Goal: Information Seeking & Learning: Learn about a topic

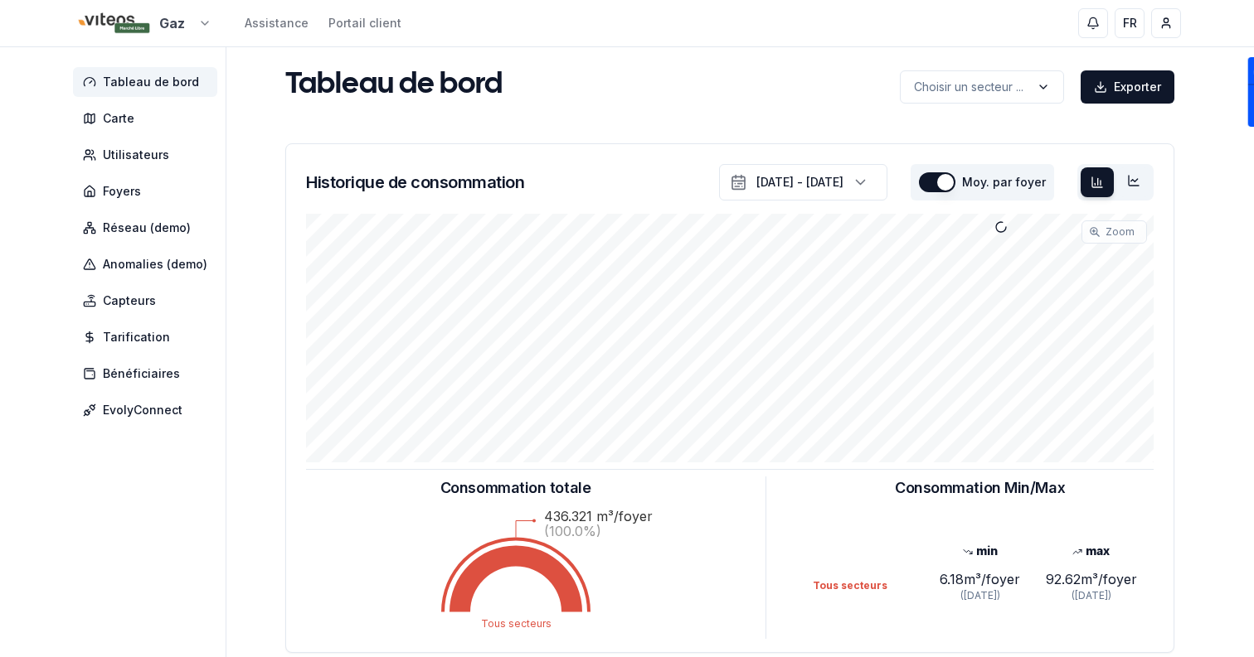
click at [138, 12] on html "Gaz Assistance Portail client FR Sami Tableau de bord Carte Utilisateurs Foyers…" at bounding box center [627, 513] width 1254 height 1027
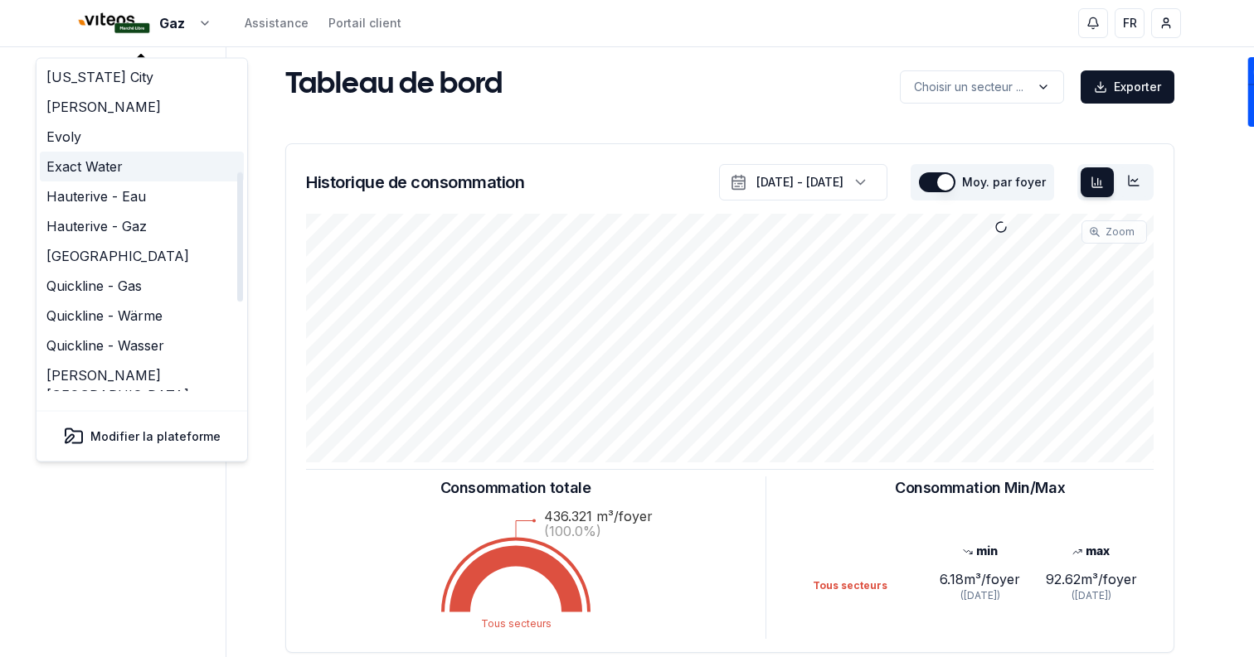
scroll to position [507, 0]
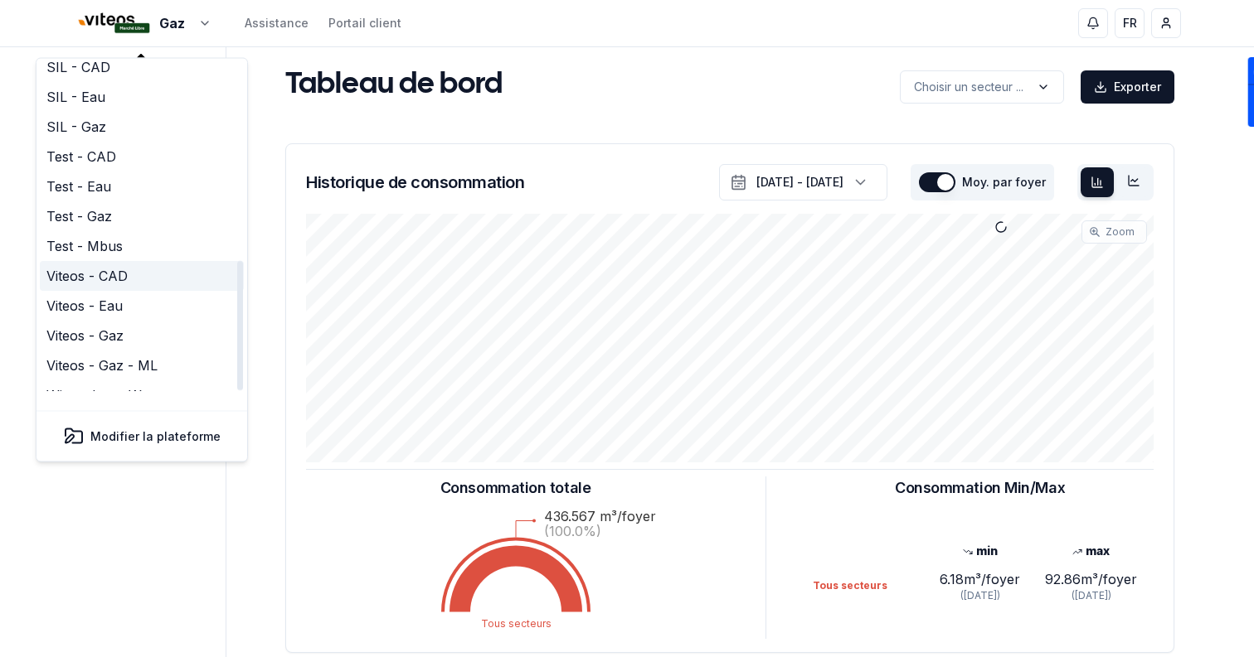
click at [139, 262] on link "Viteos - CAD" at bounding box center [142, 277] width 204 height 30
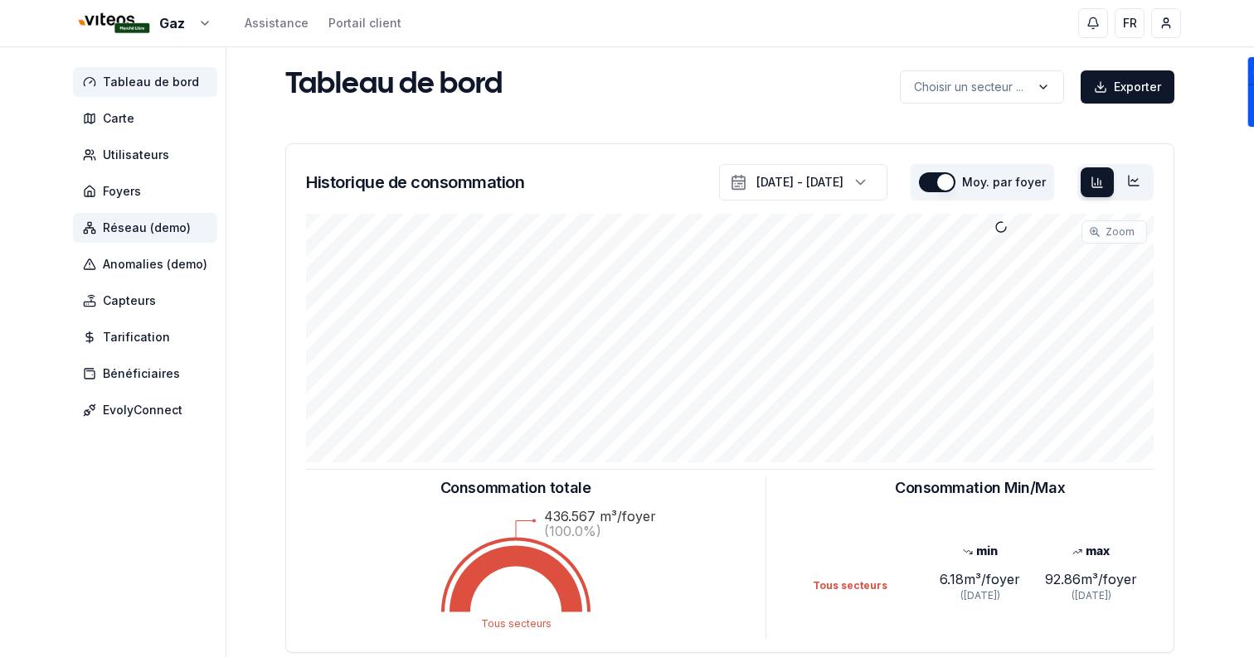
click at [187, 227] on span "Réseau (demo)" at bounding box center [145, 228] width 144 height 30
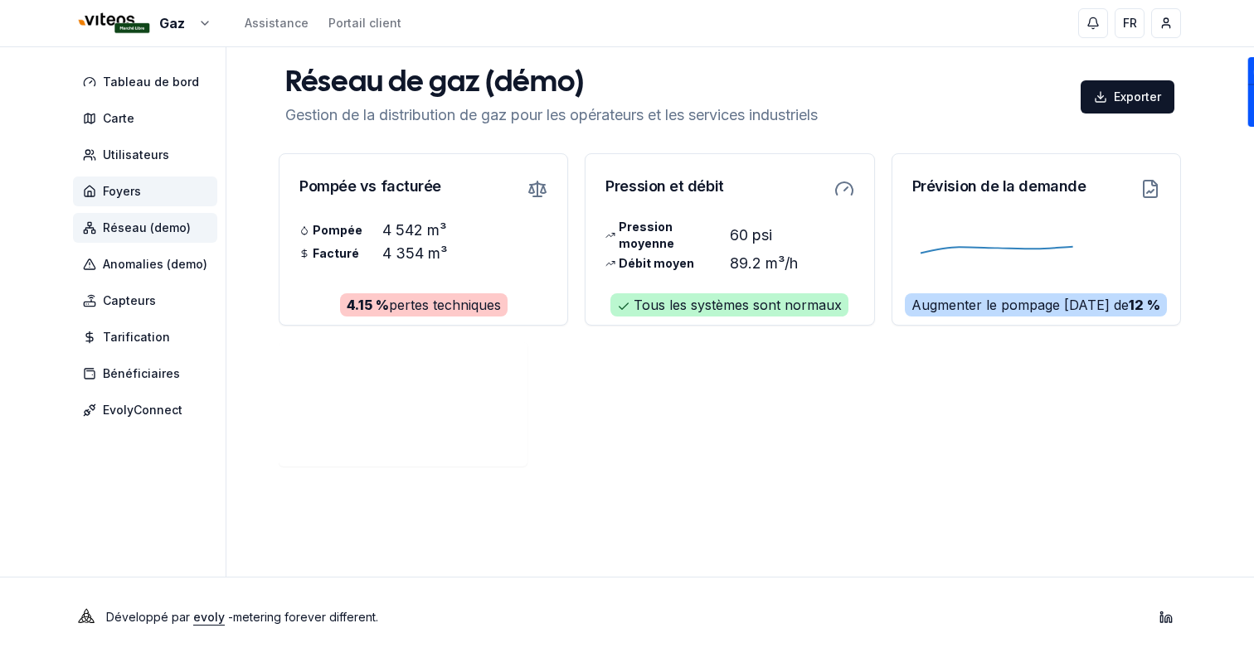
click at [160, 198] on span "Foyers" at bounding box center [145, 192] width 144 height 30
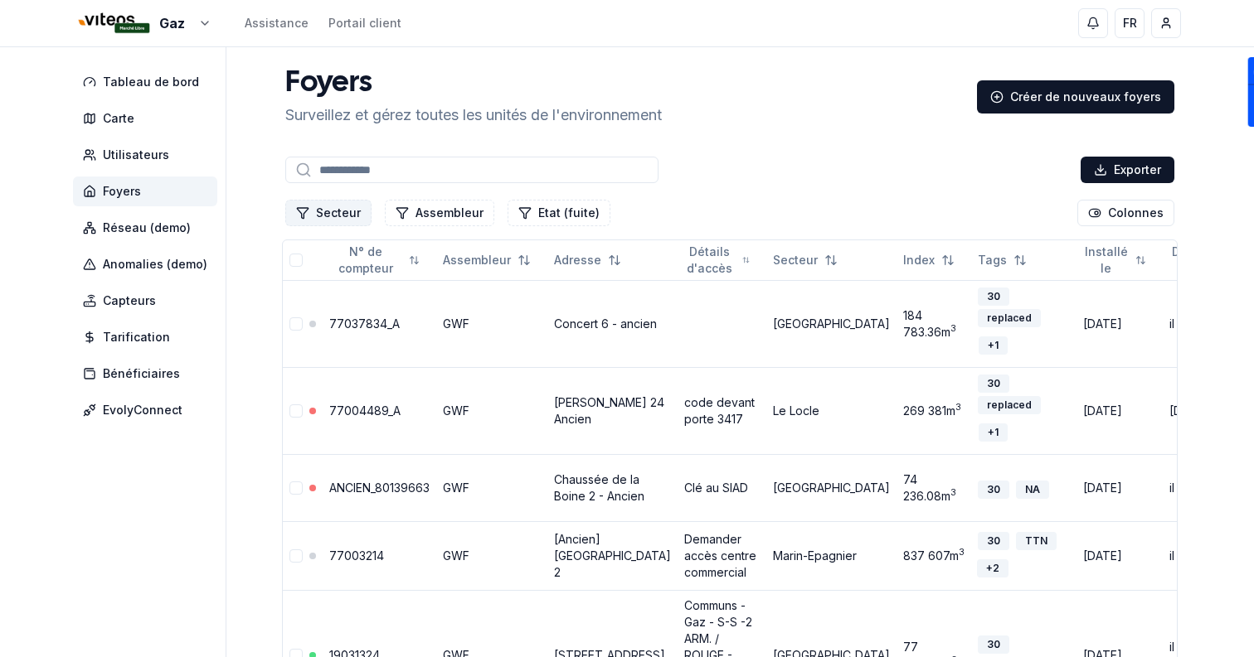
click at [333, 224] on button "Secteur" at bounding box center [328, 213] width 86 height 27
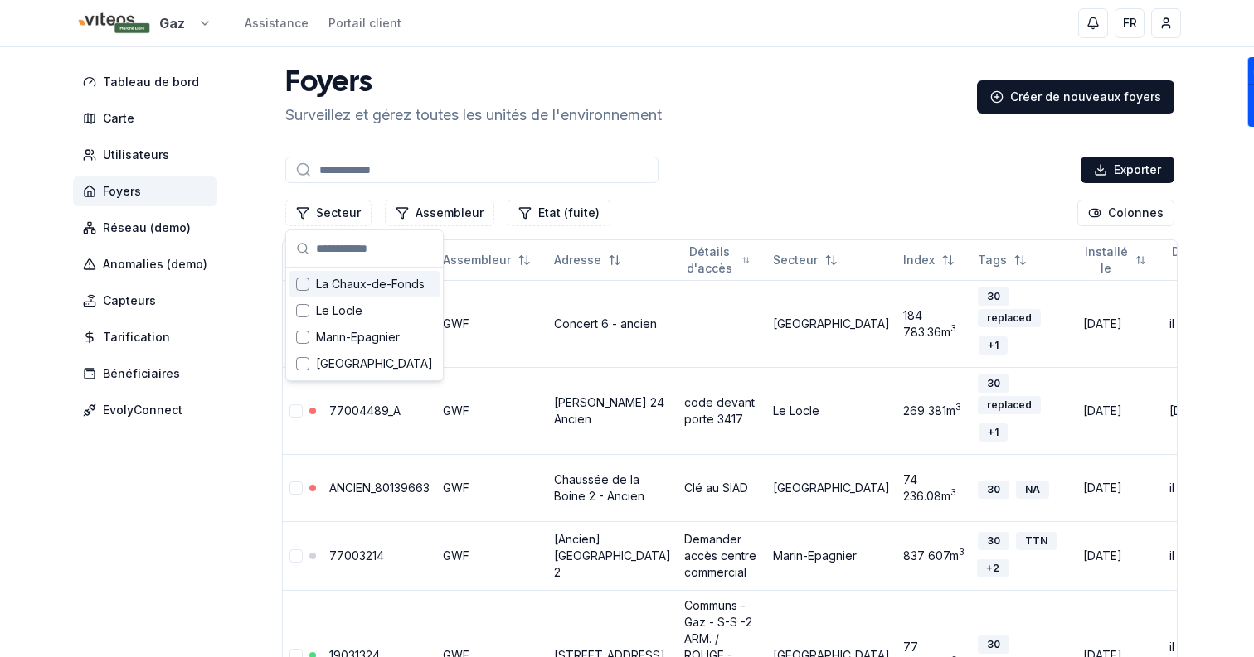
click at [170, 27] on html "Gaz Assistance Portail client FR Sami Tableau de bord Carte Utilisateurs Foyers…" at bounding box center [627, 607] width 1254 height 1214
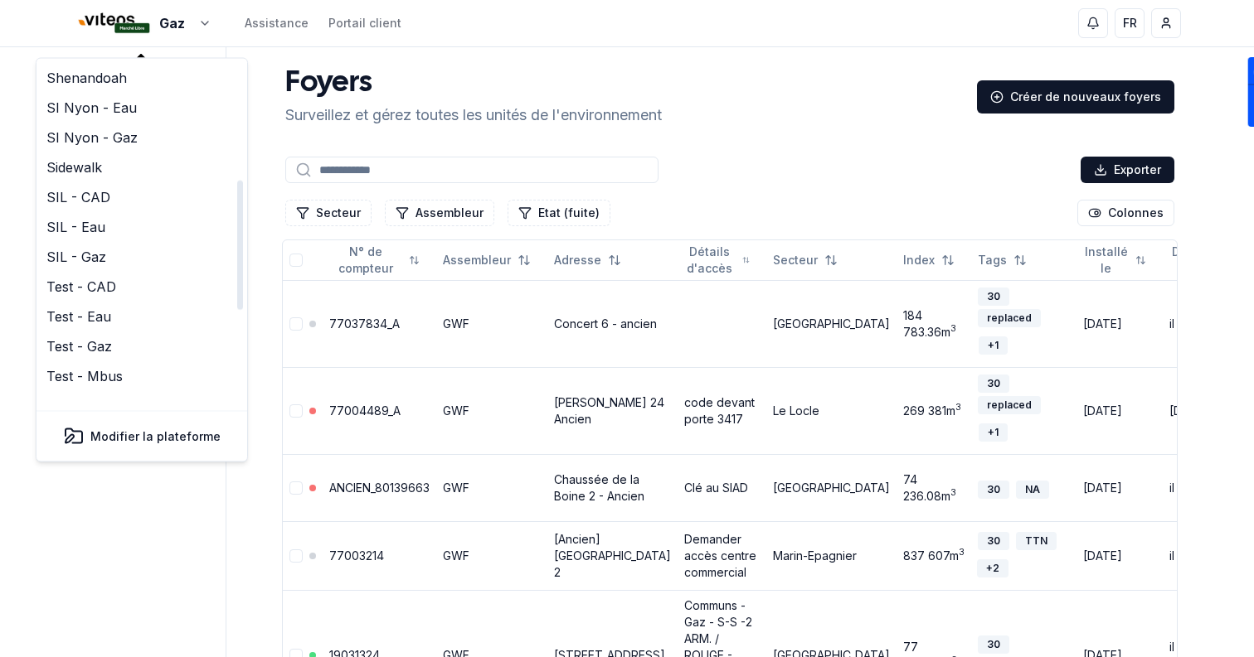
scroll to position [507, 0]
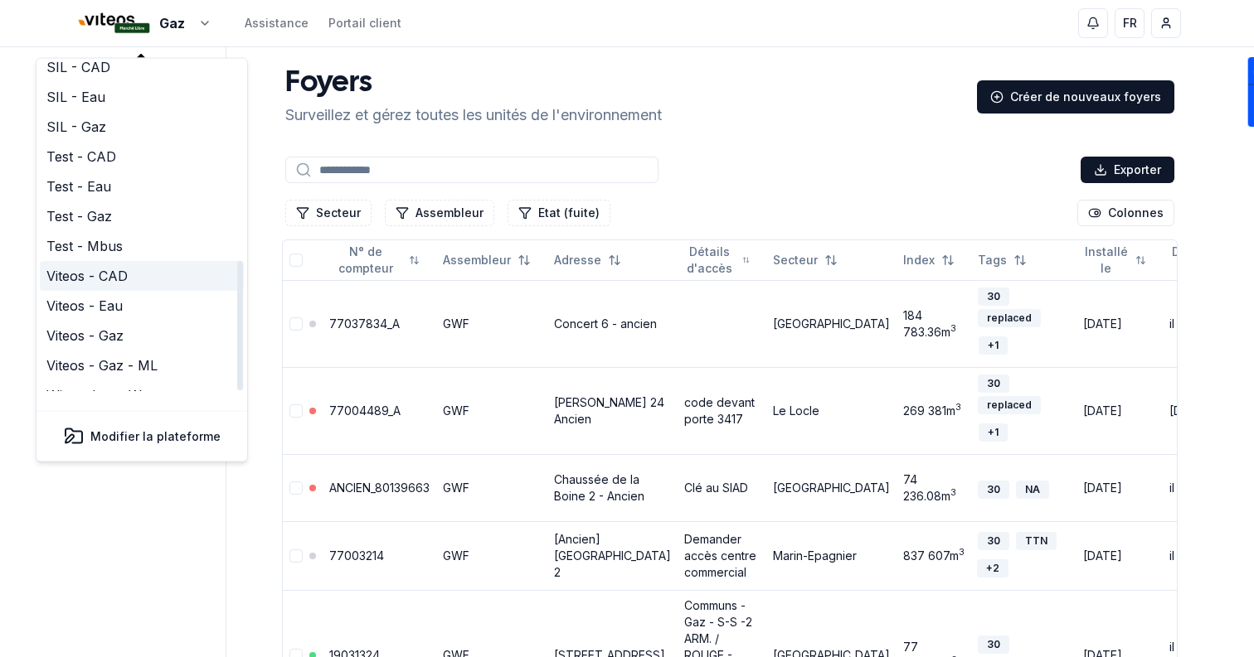
click at [147, 262] on link "Viteos - CAD" at bounding box center [142, 277] width 204 height 30
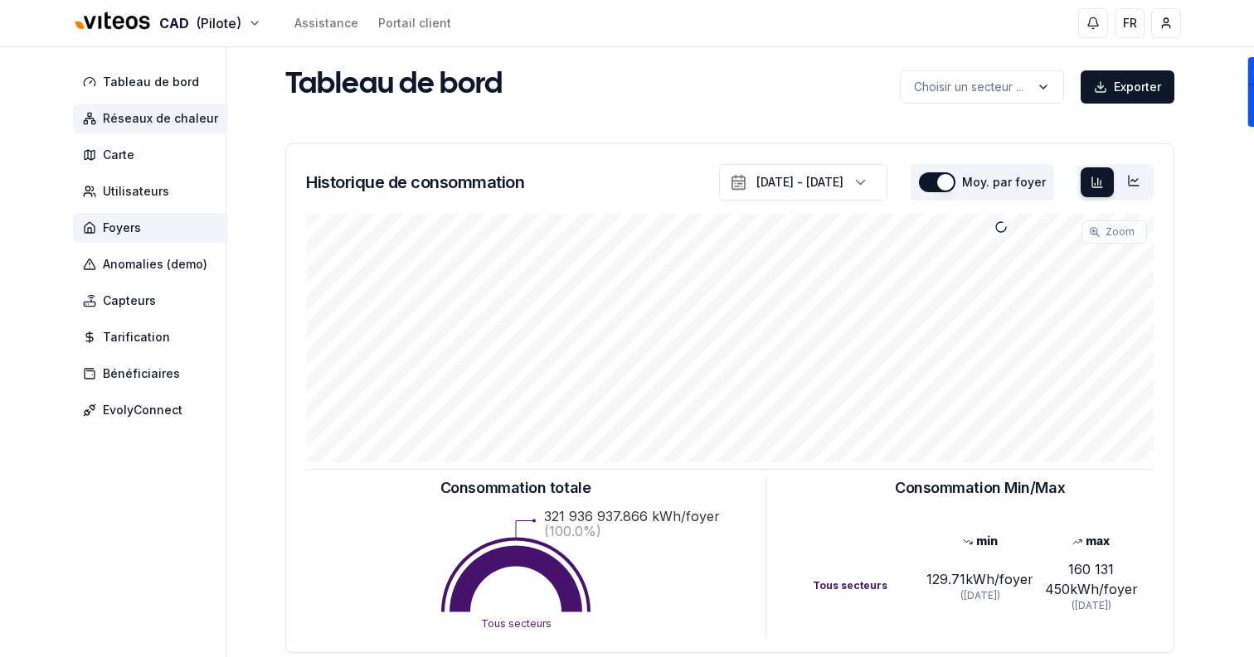
click at [190, 109] on span "Réseaux de chaleur" at bounding box center [150, 119] width 155 height 30
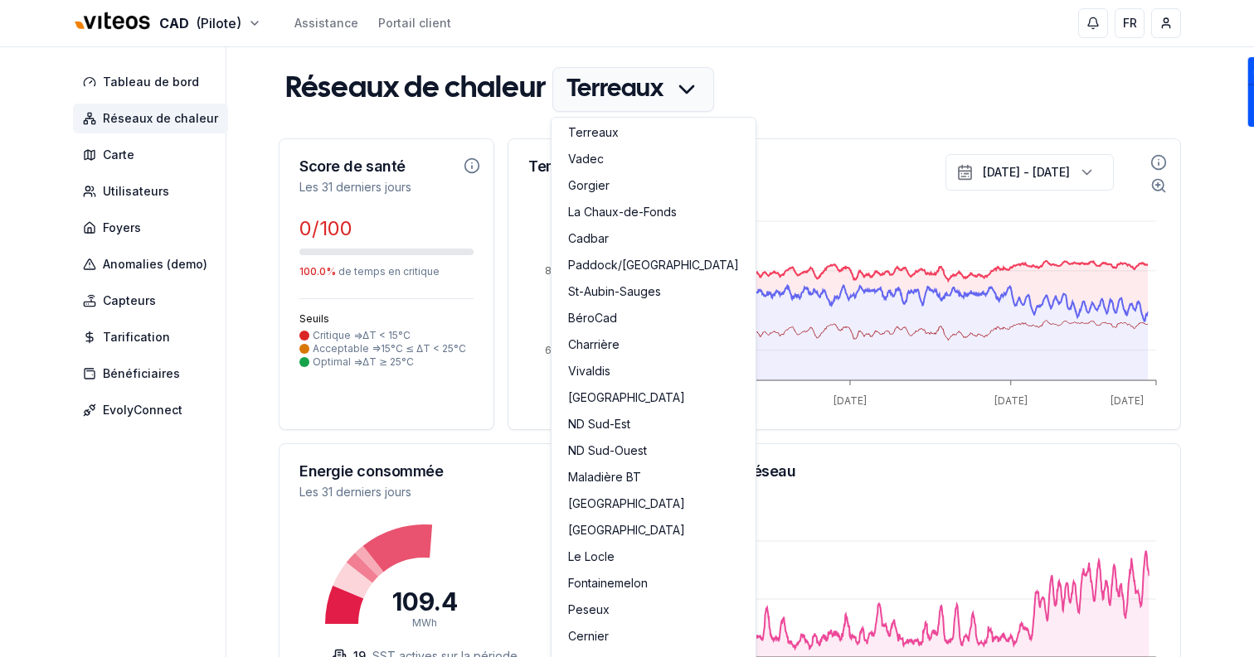
click at [648, 212] on link "La Chaux-de-Fonds" at bounding box center [653, 214] width 197 height 27
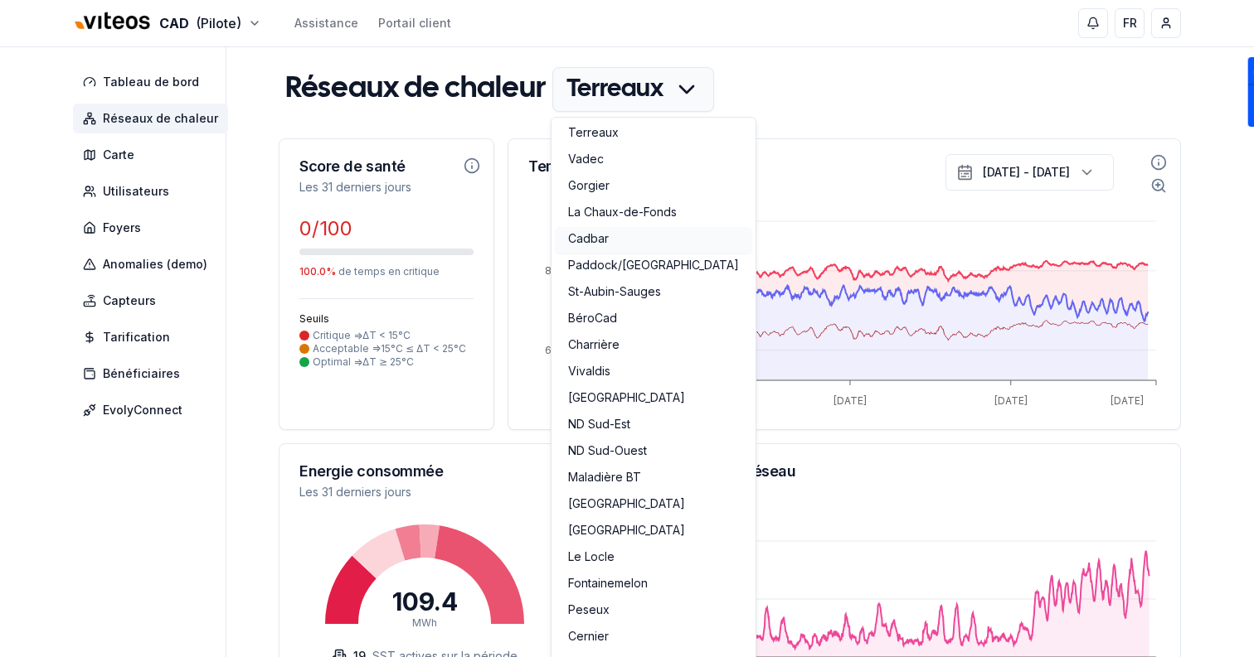
click at [634, 244] on link "Cadbar" at bounding box center [653, 240] width 197 height 27
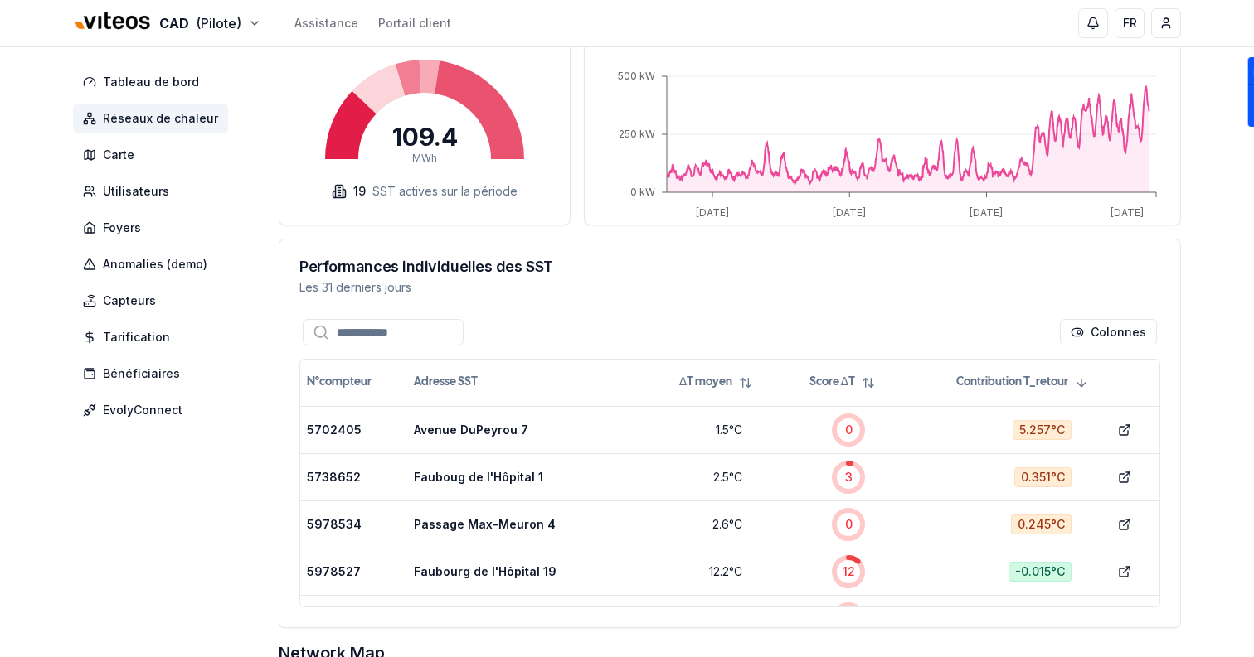
scroll to position [407, 0]
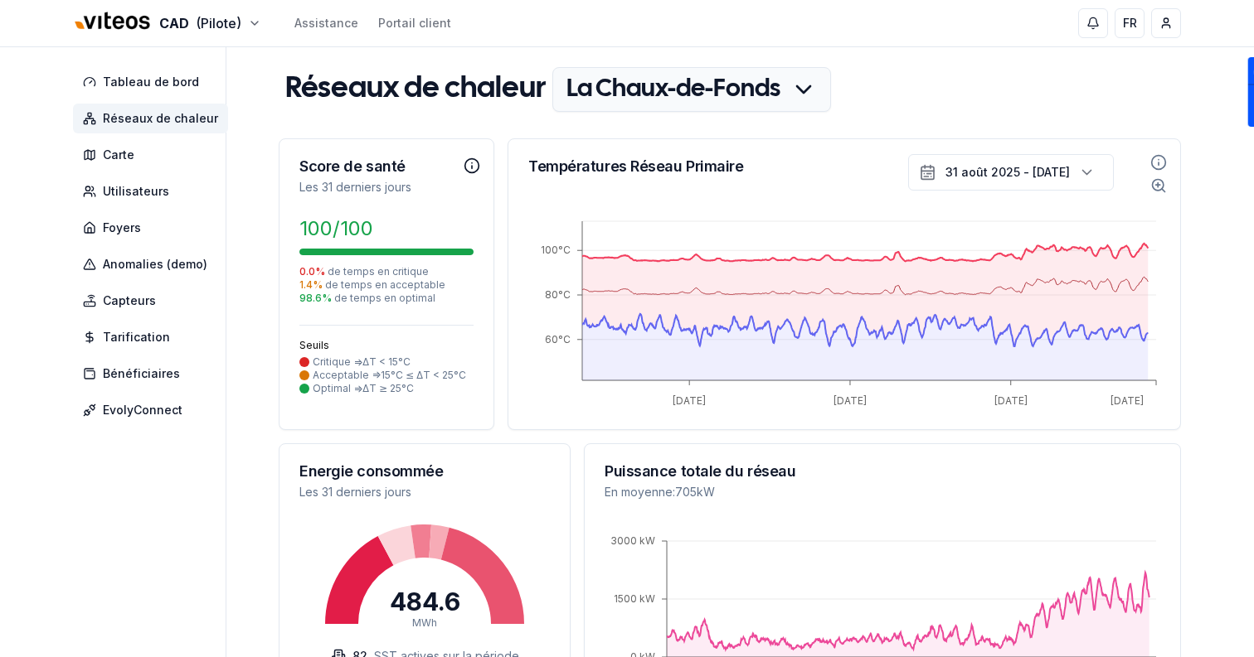
click at [469, 170] on icon "Informations sur le score de santé" at bounding box center [471, 166] width 17 height 17
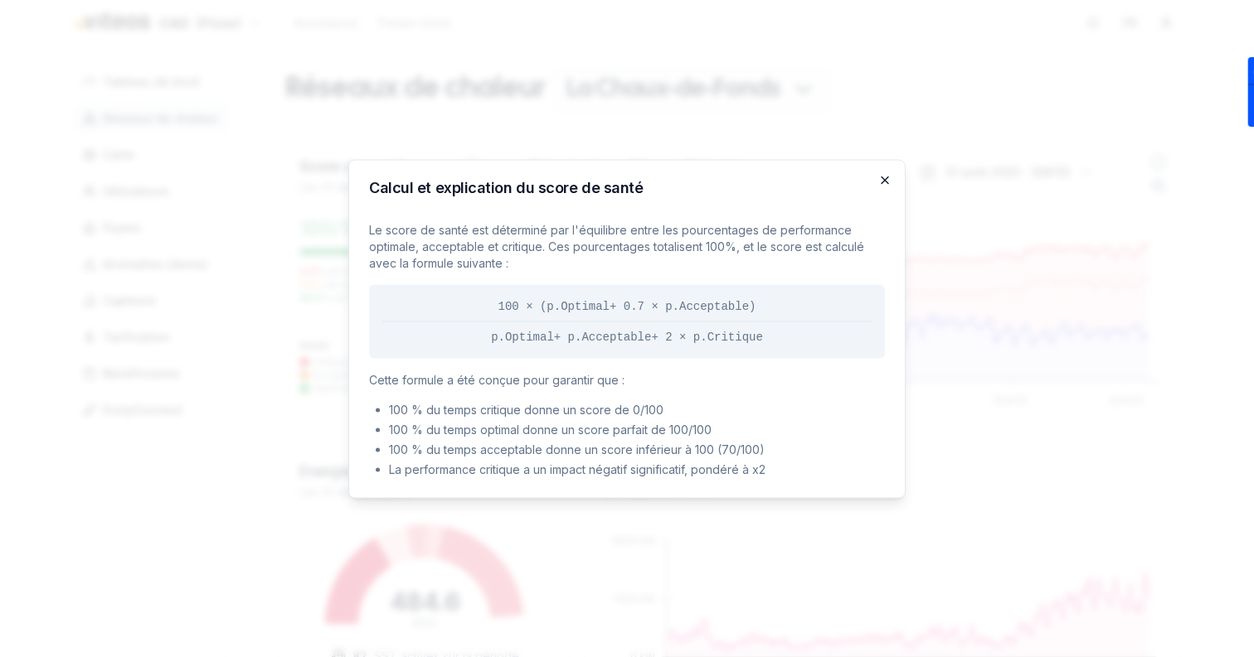
click at [887, 182] on icon "button" at bounding box center [884, 179] width 13 height 13
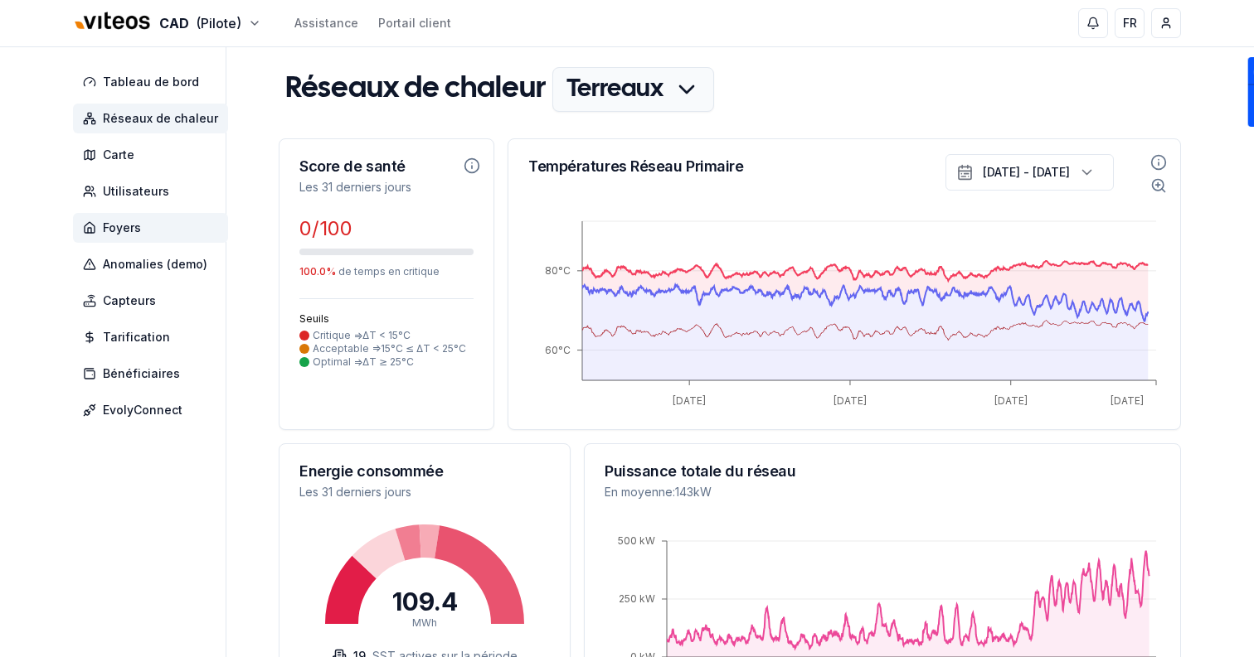
click at [196, 220] on span "Foyers" at bounding box center [150, 228] width 155 height 30
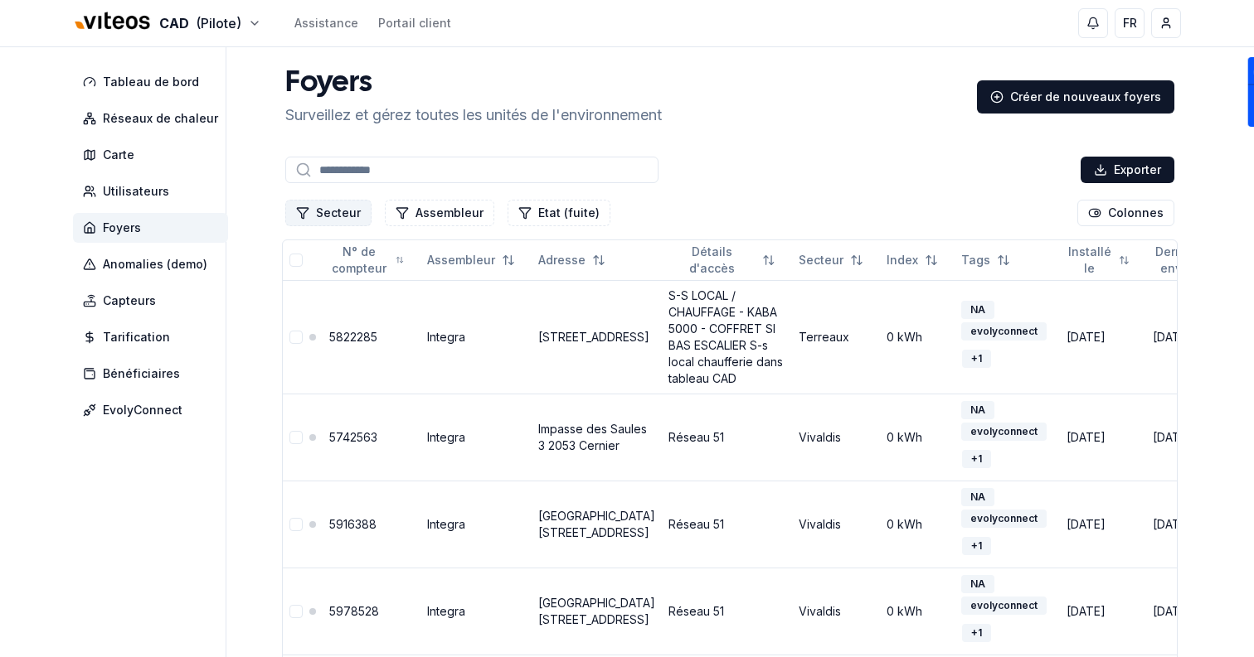
click at [327, 214] on button "Secteur" at bounding box center [328, 213] width 86 height 27
type input "****"
click at [364, 285] on span "Terreaux" at bounding box center [341, 284] width 51 height 17
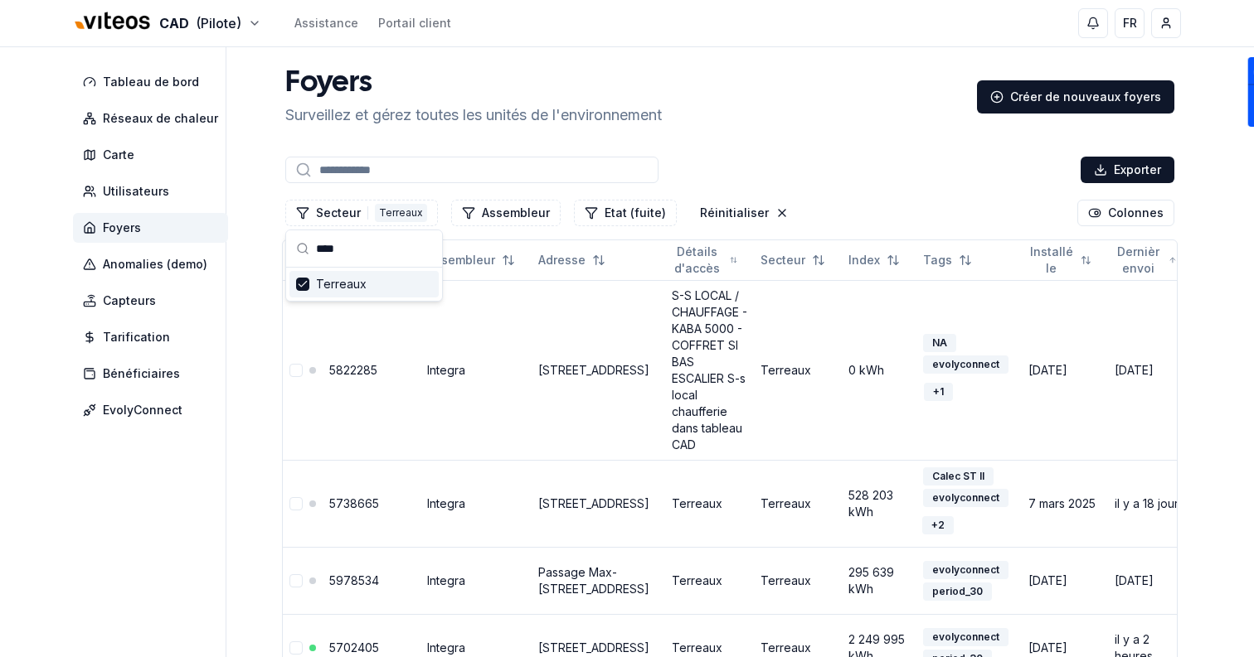
click at [957, 165] on div "Exporter" at bounding box center [729, 169] width 895 height 33
click at [526, 172] on input at bounding box center [471, 170] width 373 height 27
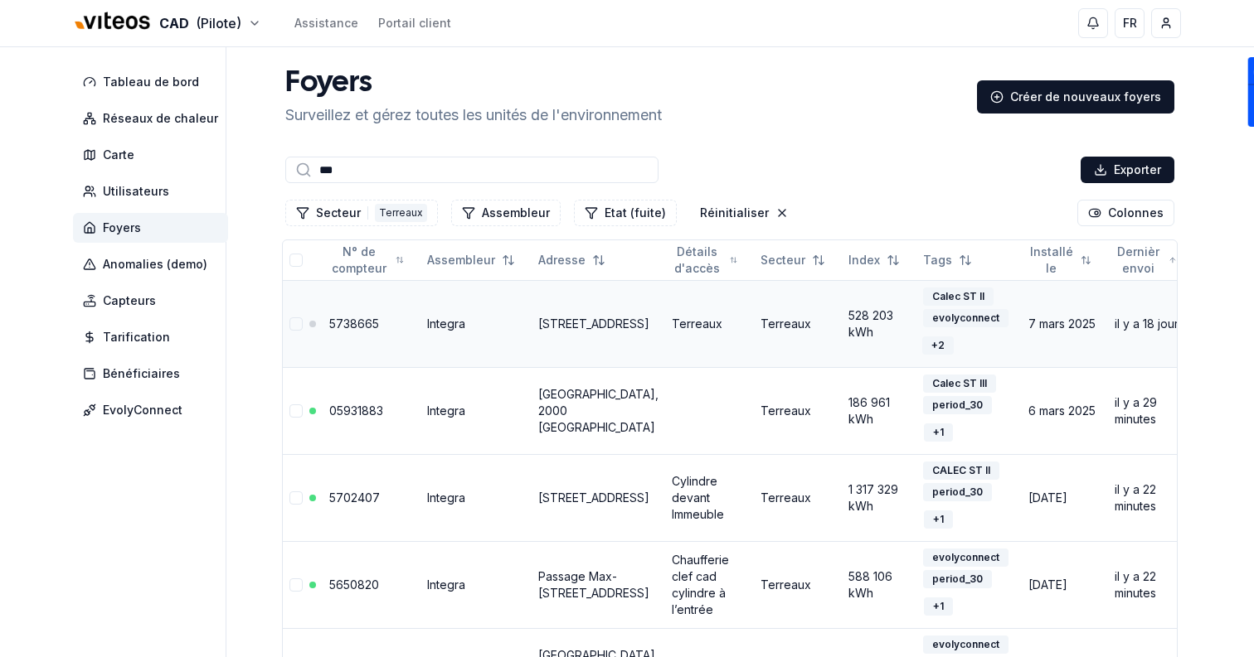
scroll to position [109, 0]
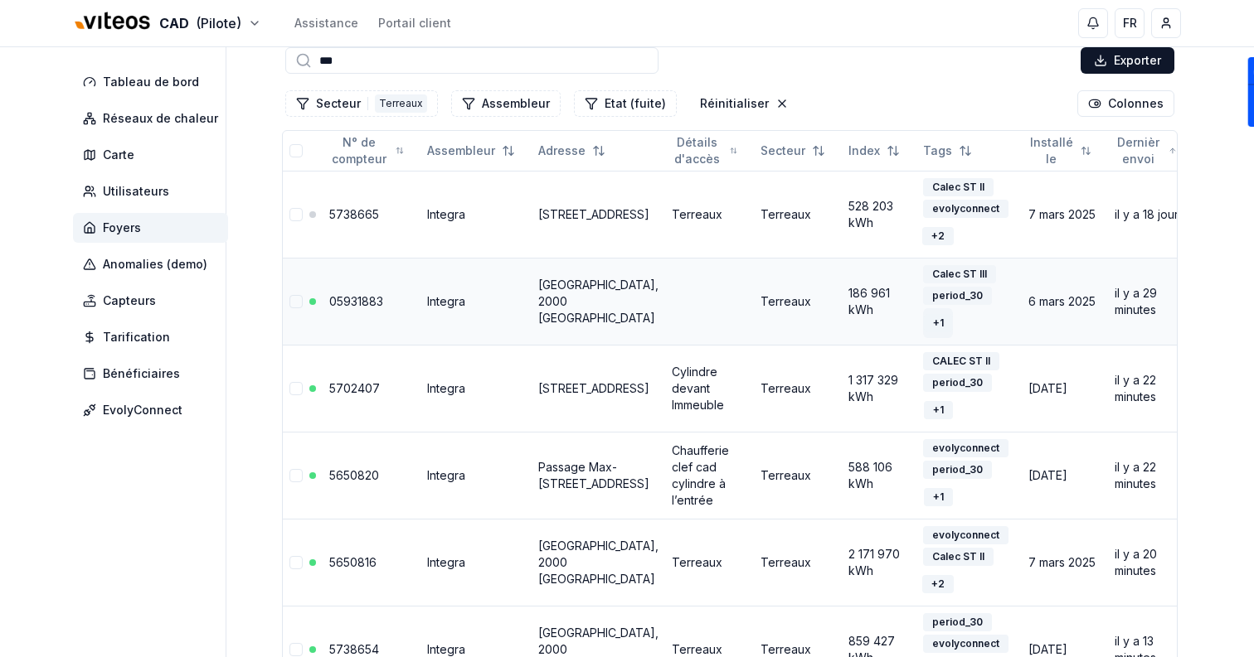
type input "***"
click at [924, 331] on div "+ 1" at bounding box center [938, 323] width 29 height 18
click at [564, 293] on td "Faubourg du Lac 2, 2000 Neuchâtel" at bounding box center [597, 301] width 133 height 87
click at [576, 301] on link "Faubourg du Lac 2, 2000 Neuchâtel" at bounding box center [598, 301] width 120 height 47
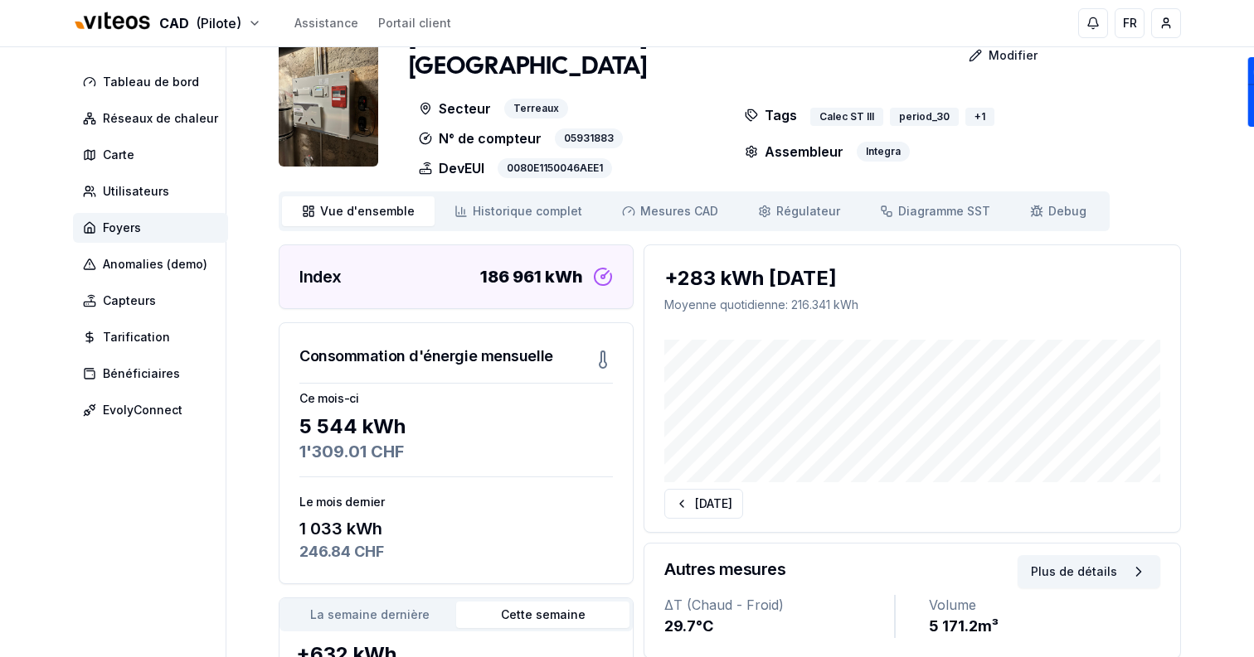
scroll to position [20, 0]
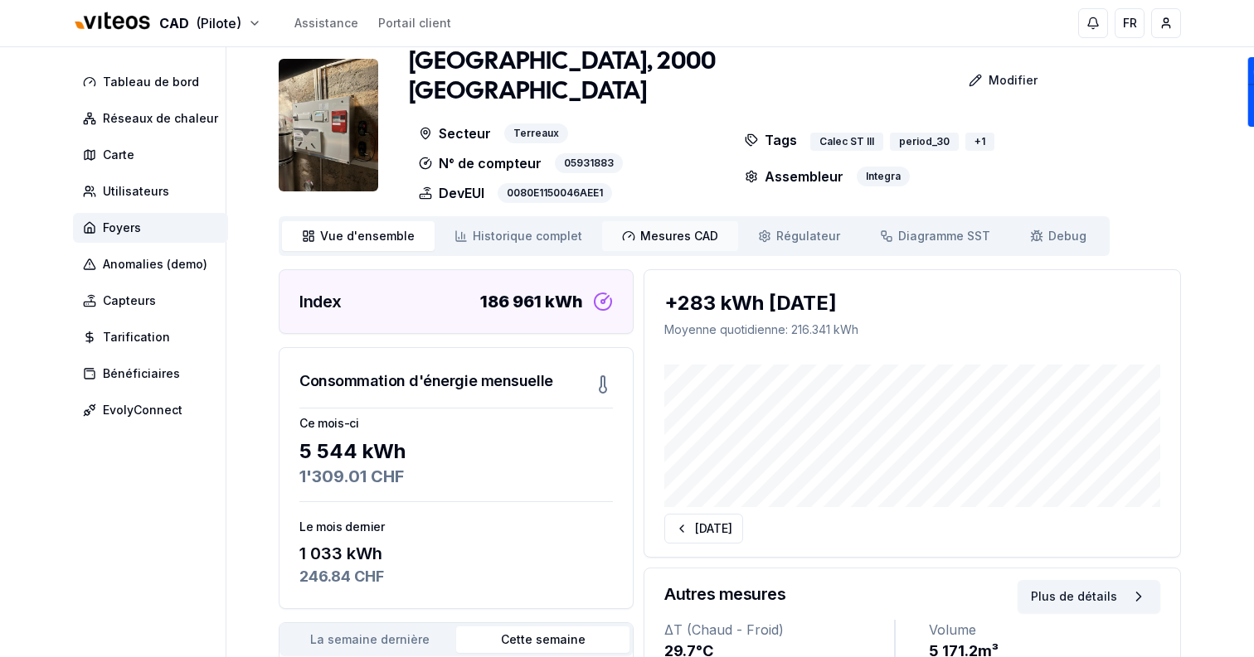
click at [667, 228] on span "Mesures CAD" at bounding box center [679, 236] width 78 height 17
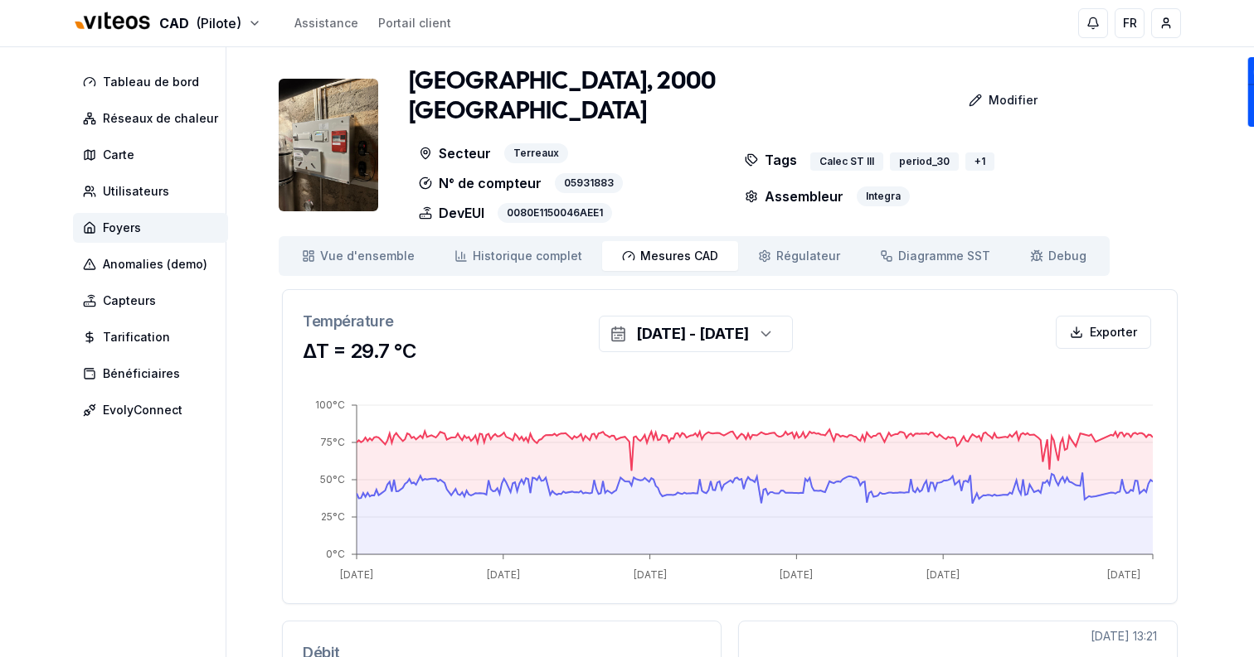
click at [764, 255] on div "Faubourg du Lac 2, 2000 Neuchâtel Modifier Secteur Terreaux N° de compteur 0593…" at bounding box center [730, 618] width 902 height 1103
click at [765, 250] on div "Vue d'ensemble ensemble Historique complet Historique Mesures CAD Mes. CAD Régu…" at bounding box center [694, 256] width 831 height 40
click at [758, 250] on icon at bounding box center [764, 256] width 13 height 13
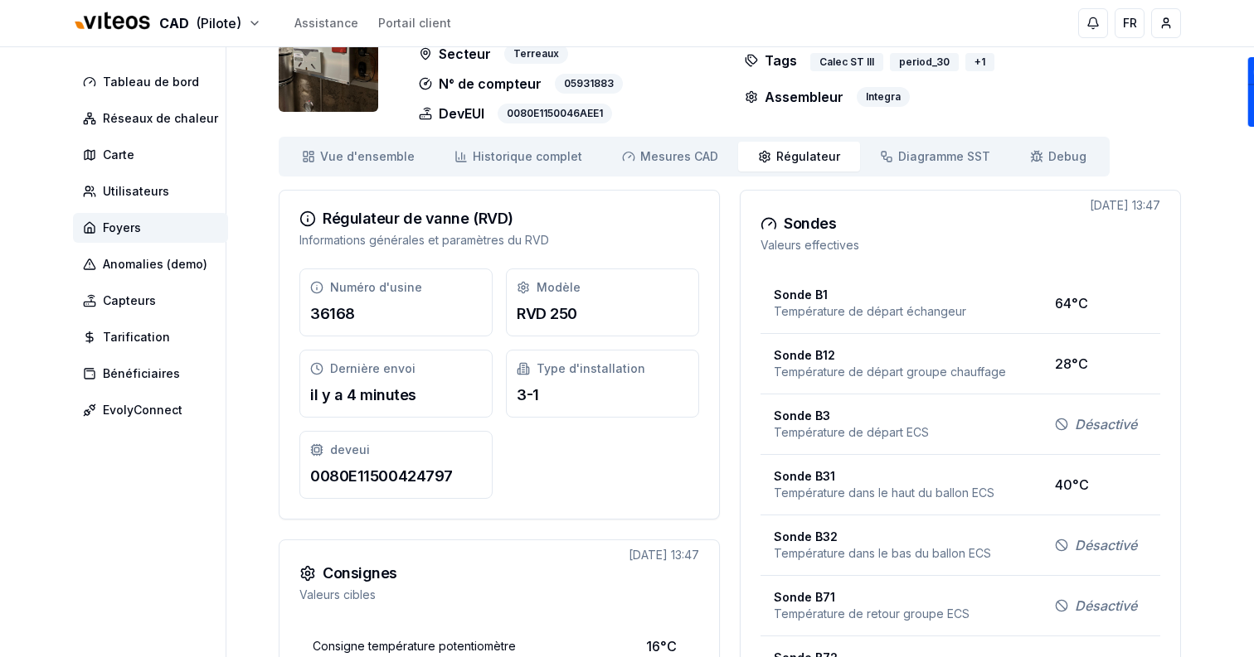
scroll to position [100, 0]
click at [946, 148] on span "Diagramme SST" at bounding box center [944, 156] width 92 height 17
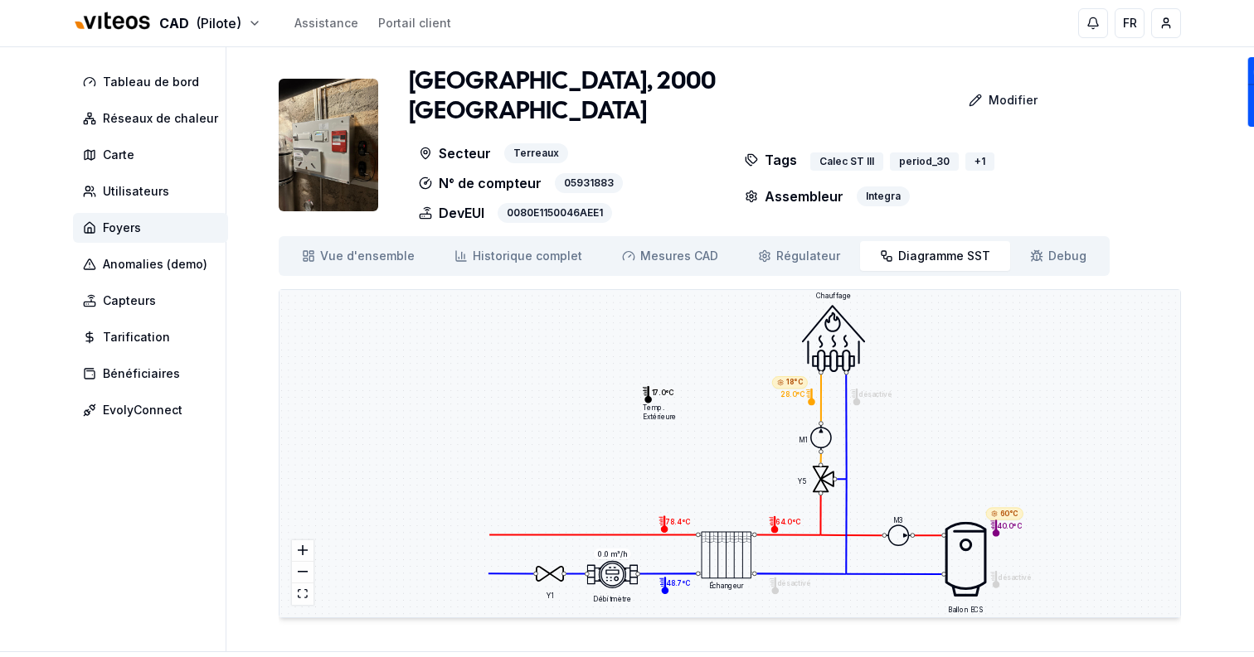
click at [352, 147] on img at bounding box center [328, 145] width 99 height 133
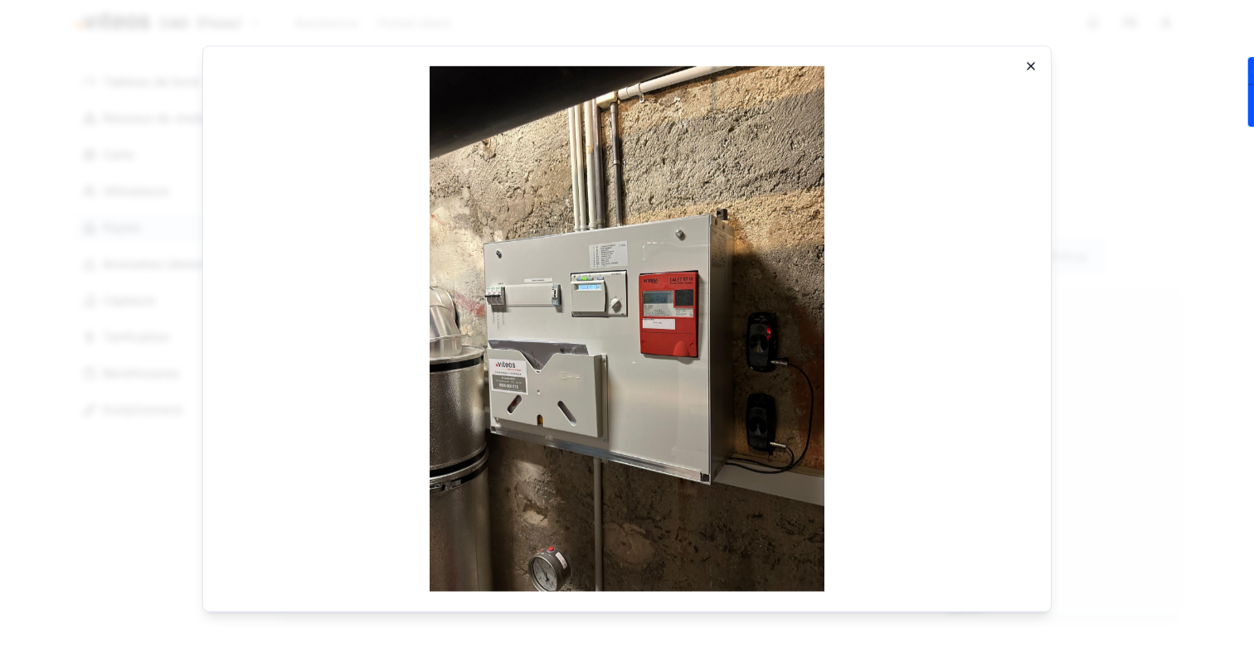
click at [1036, 61] on icon "button" at bounding box center [1030, 65] width 13 height 13
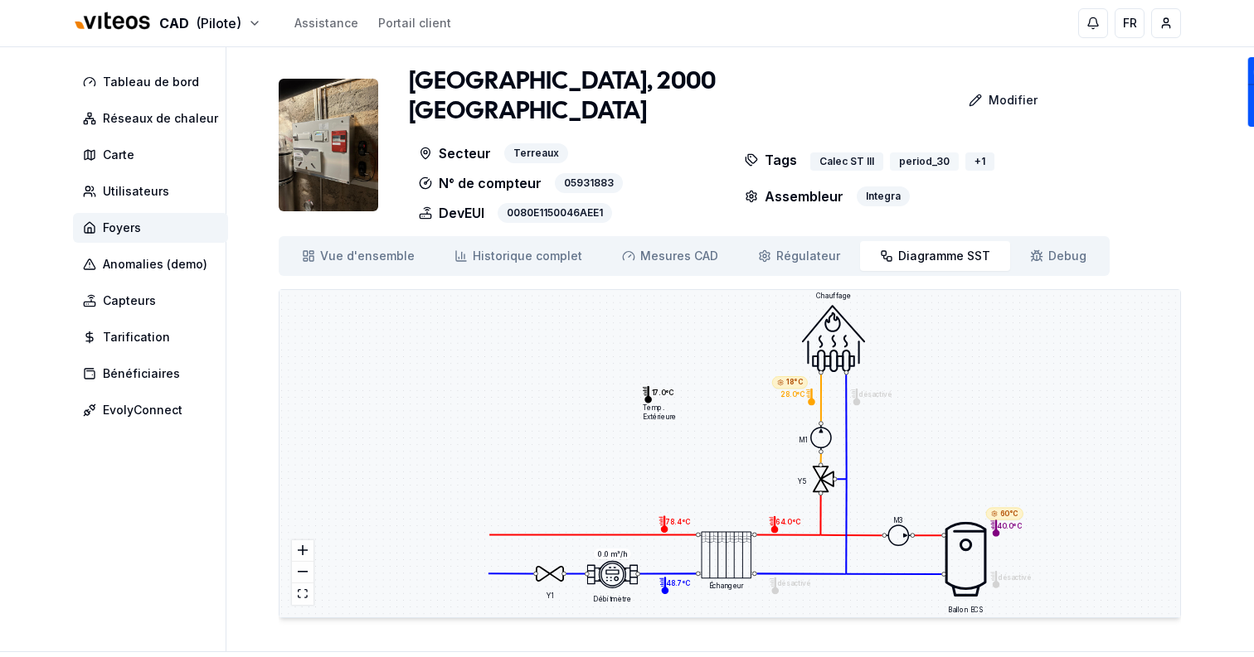
scroll to position [51, 0]
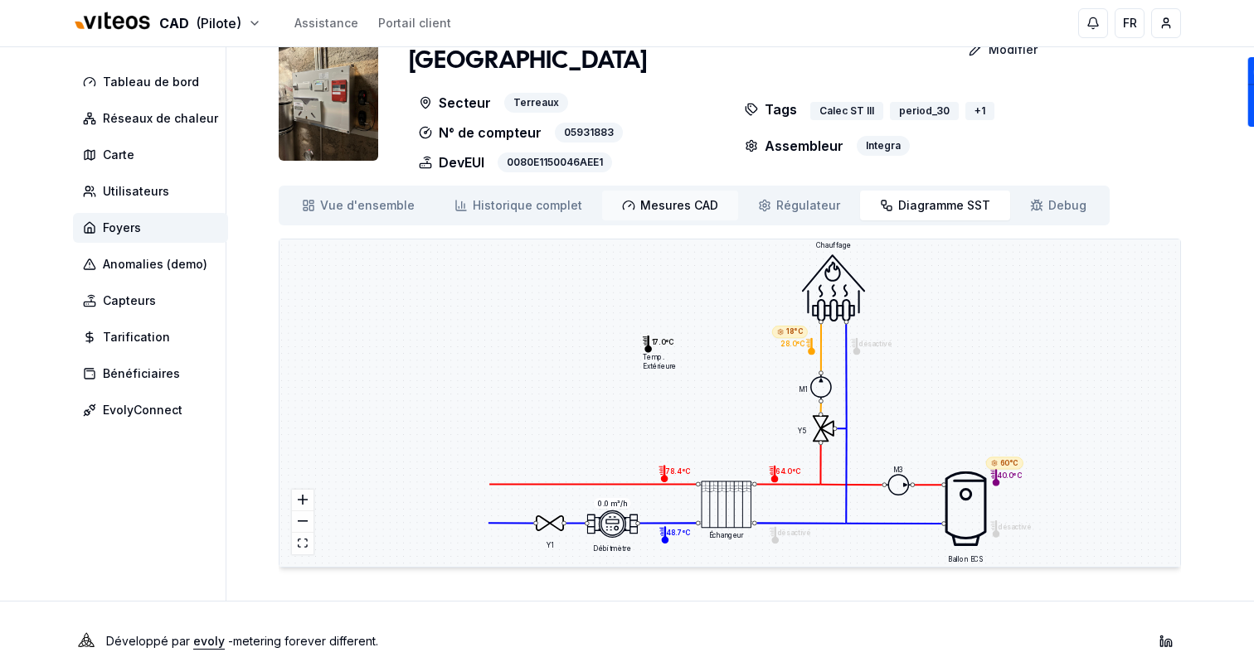
click at [632, 191] on link "Mesures CAD Mes. CAD" at bounding box center [670, 206] width 136 height 30
